Goal: Task Accomplishment & Management: Manage account settings

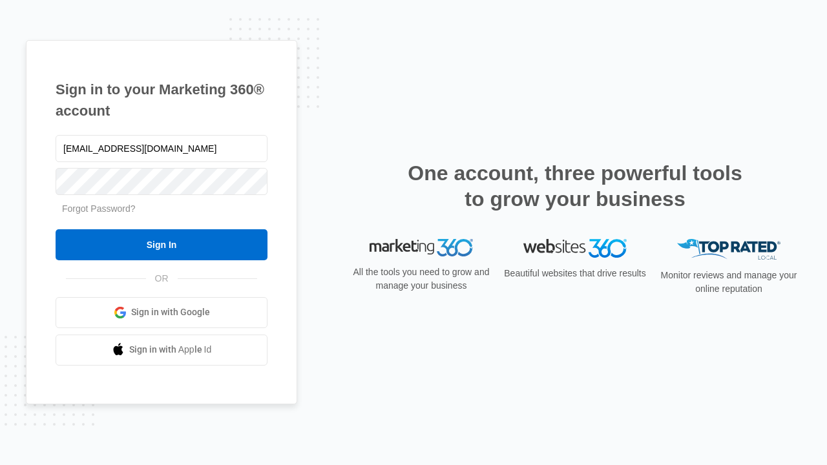
type input "[EMAIL_ADDRESS][DOMAIN_NAME]"
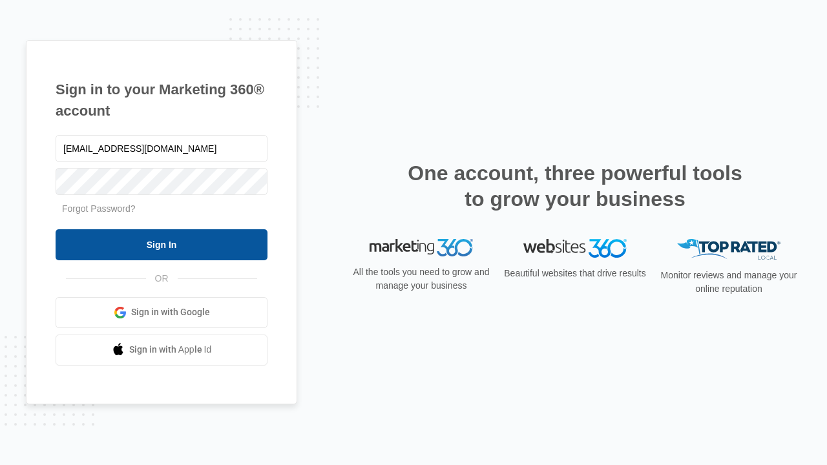
click at [162, 244] on input "Sign In" at bounding box center [162, 244] width 212 height 31
